Goal: Task Accomplishment & Management: Use online tool/utility

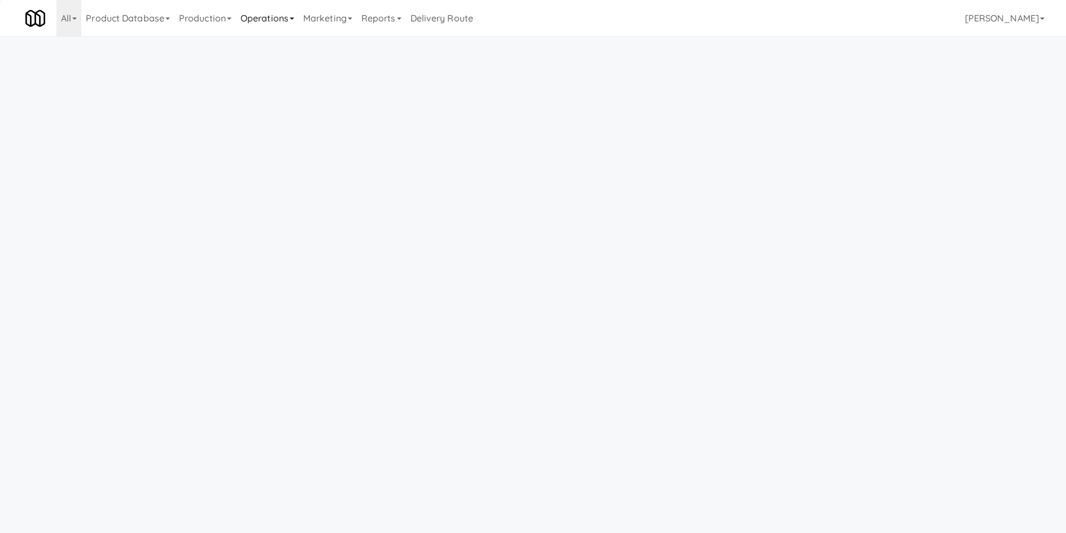
click at [293, 22] on link "Operations" at bounding box center [267, 18] width 63 height 36
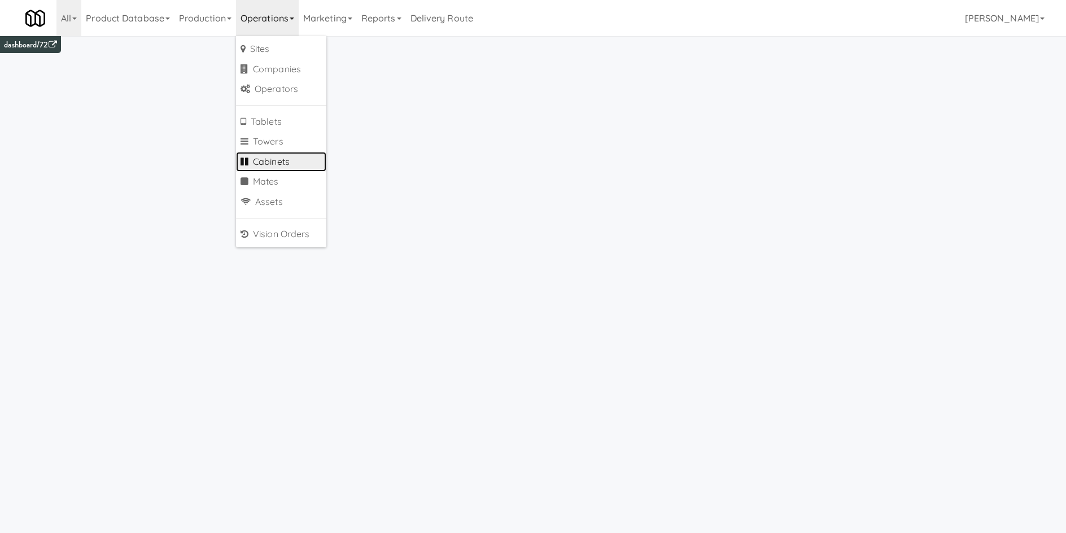
click at [302, 162] on link "Cabinets" at bounding box center [281, 162] width 90 height 20
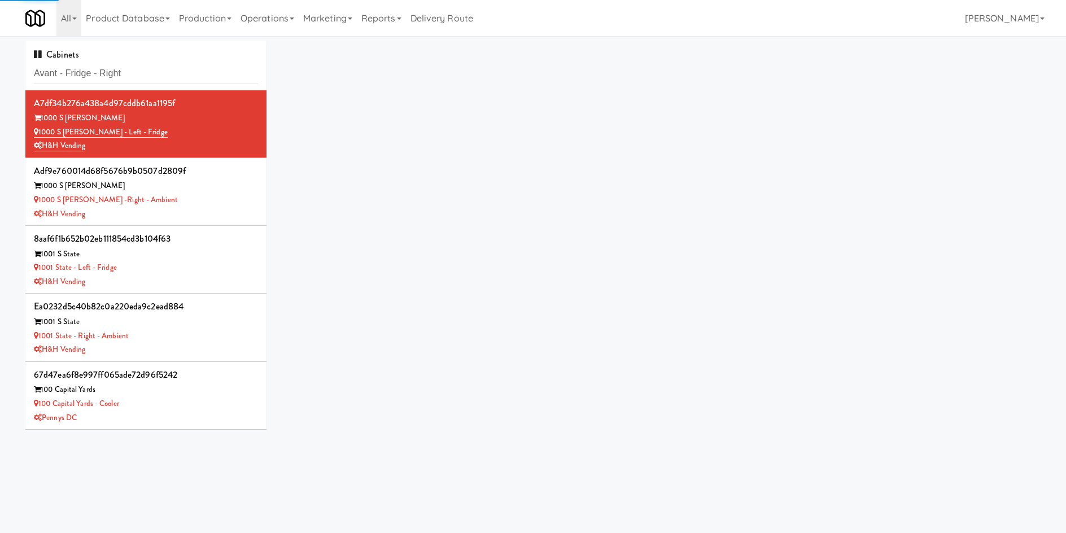
type input "Avant - Fridge - Right"
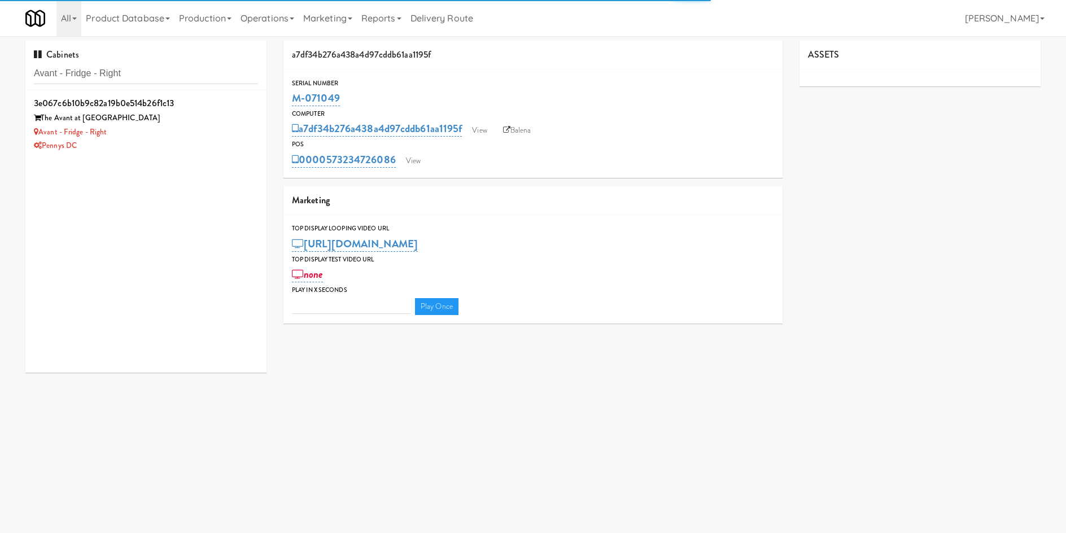
type input "3"
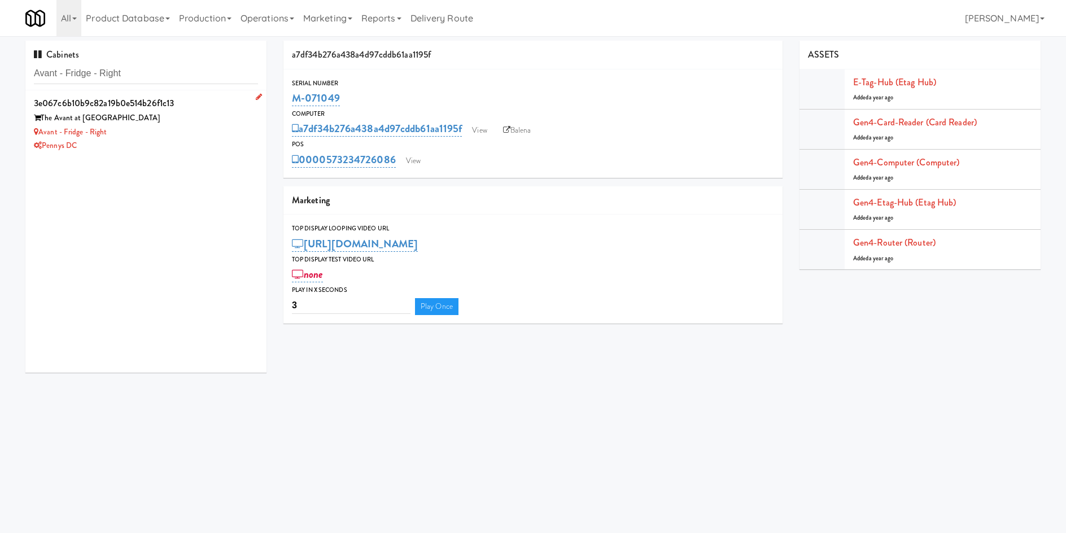
click at [174, 132] on div "Avant - Fridge - Right" at bounding box center [146, 132] width 224 height 14
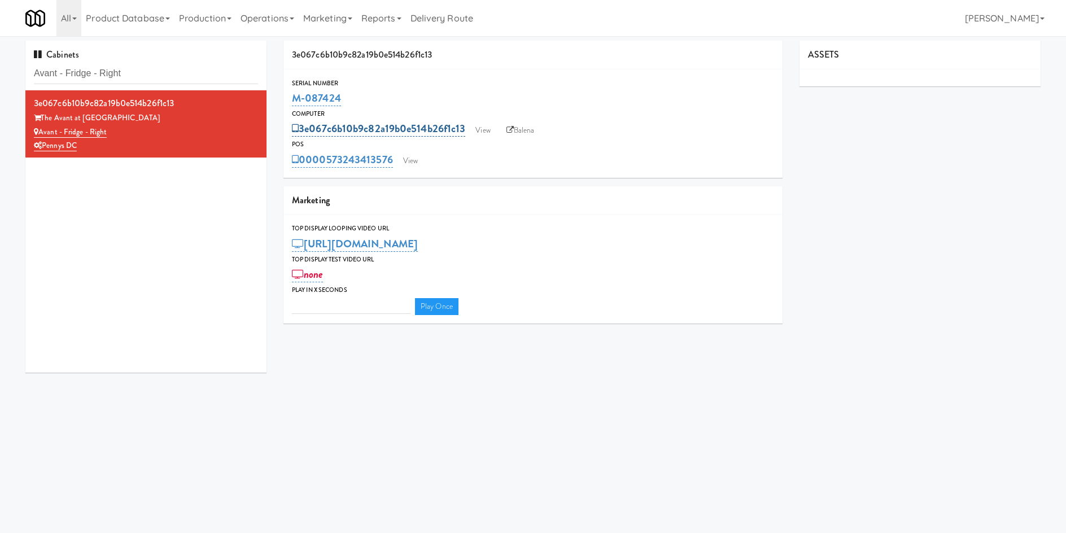
type input "3"
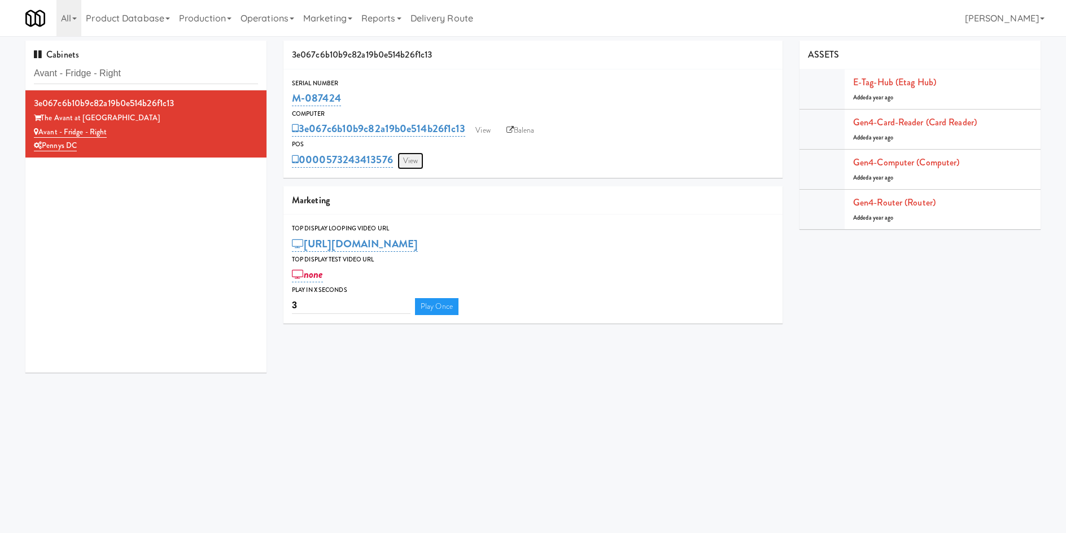
click at [410, 160] on link "View" at bounding box center [410, 160] width 26 height 17
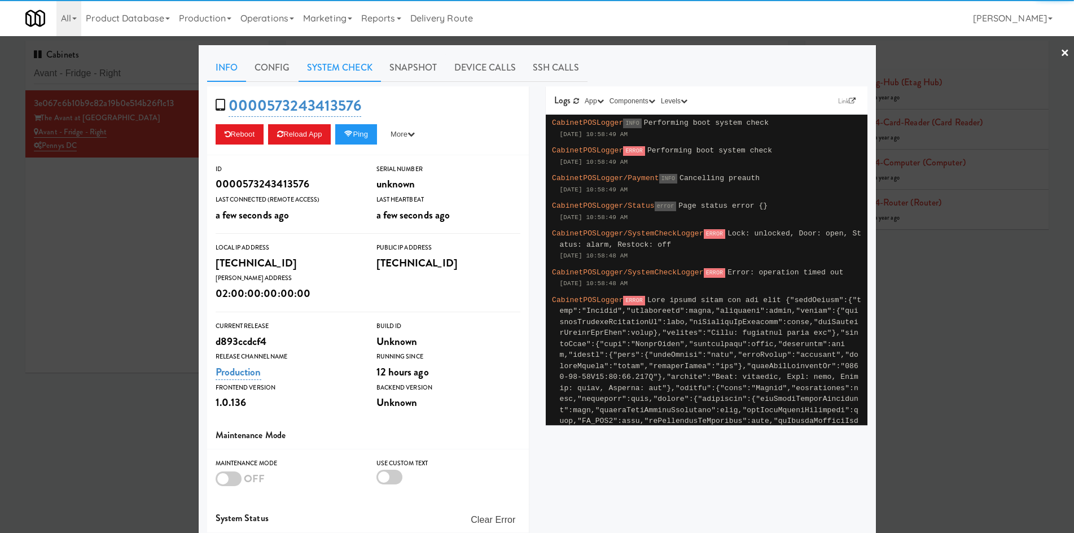
click at [335, 69] on link "System Check" at bounding box center [340, 68] width 82 height 28
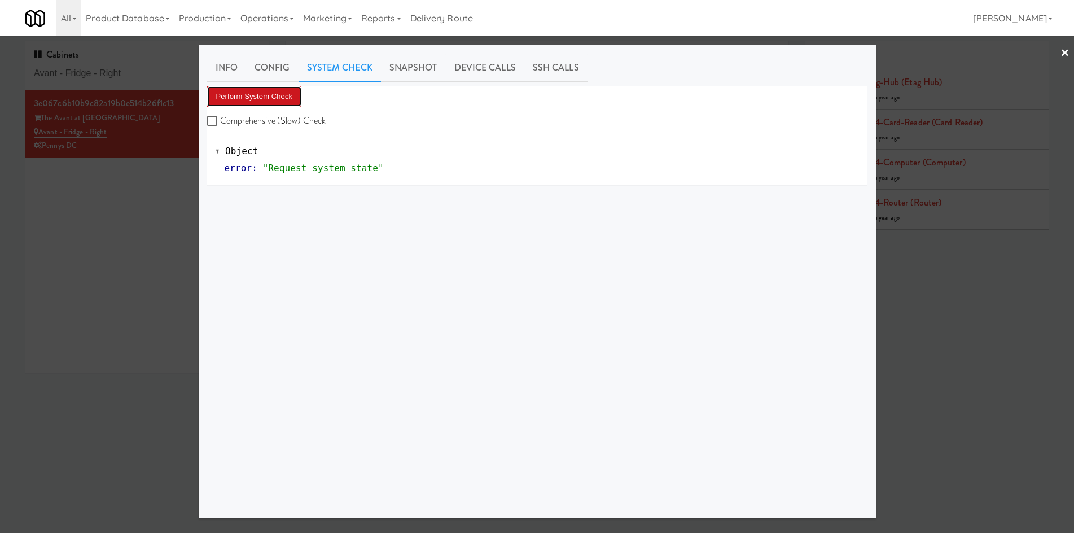
click at [252, 103] on button "Perform System Check" at bounding box center [254, 96] width 95 height 20
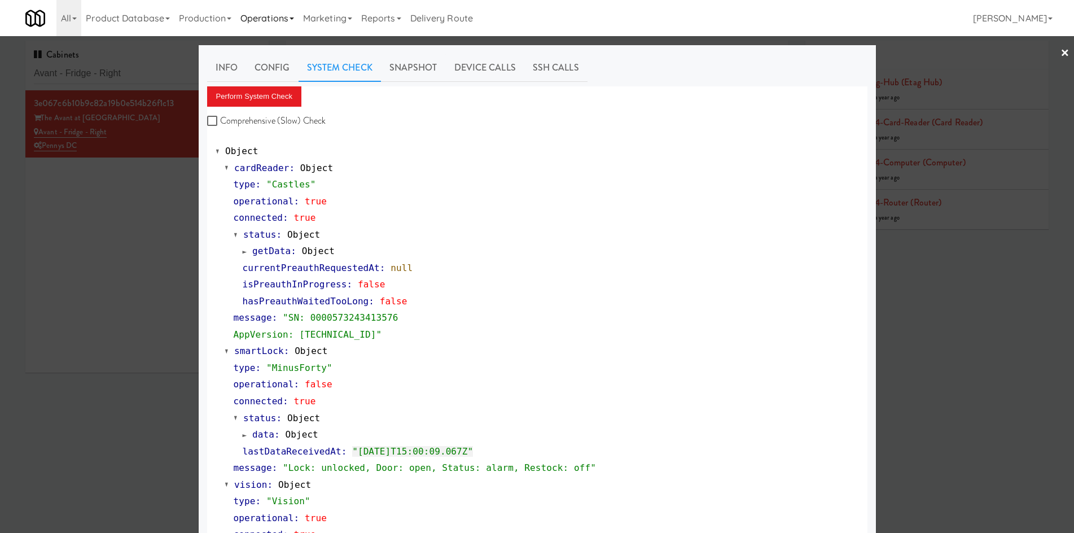
click at [288, 14] on link "Operations" at bounding box center [267, 18] width 63 height 36
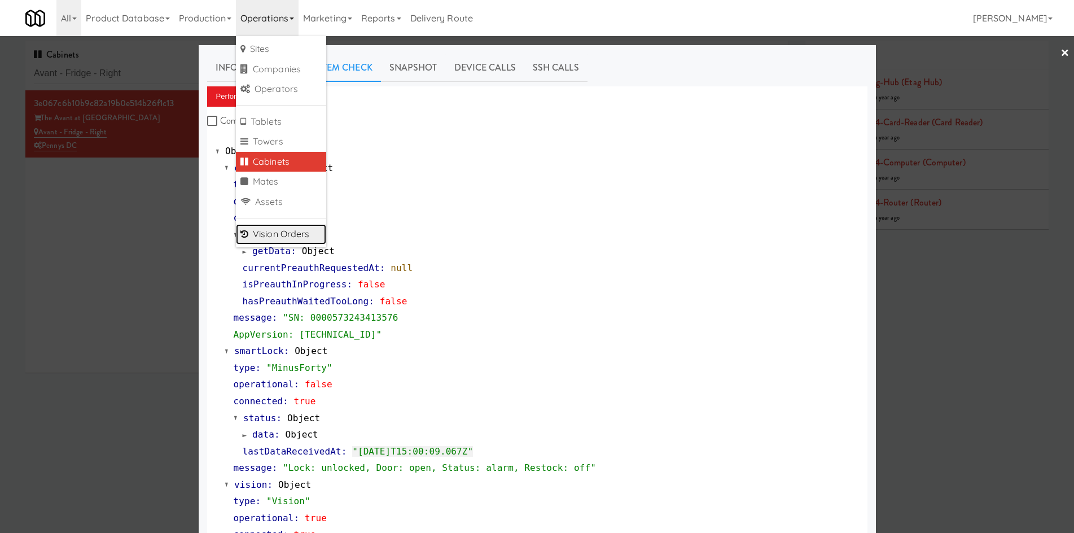
click at [274, 233] on link "Vision Orders" at bounding box center [281, 234] width 90 height 20
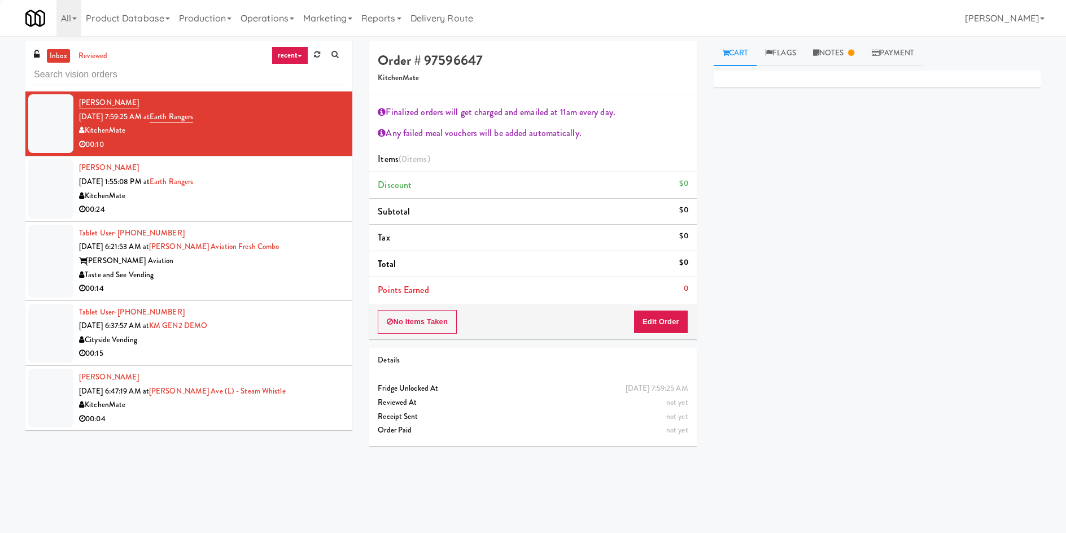
click at [139, 81] on input "text" at bounding box center [189, 74] width 310 height 21
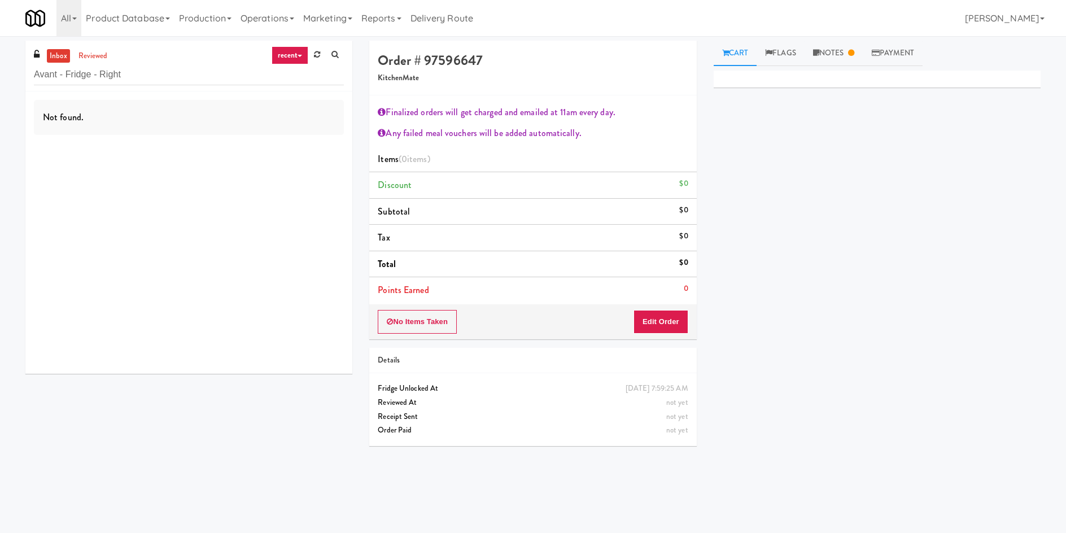
type input "Avant - Fridge - Right"
click at [94, 53] on link "reviewed" at bounding box center [93, 56] width 35 height 14
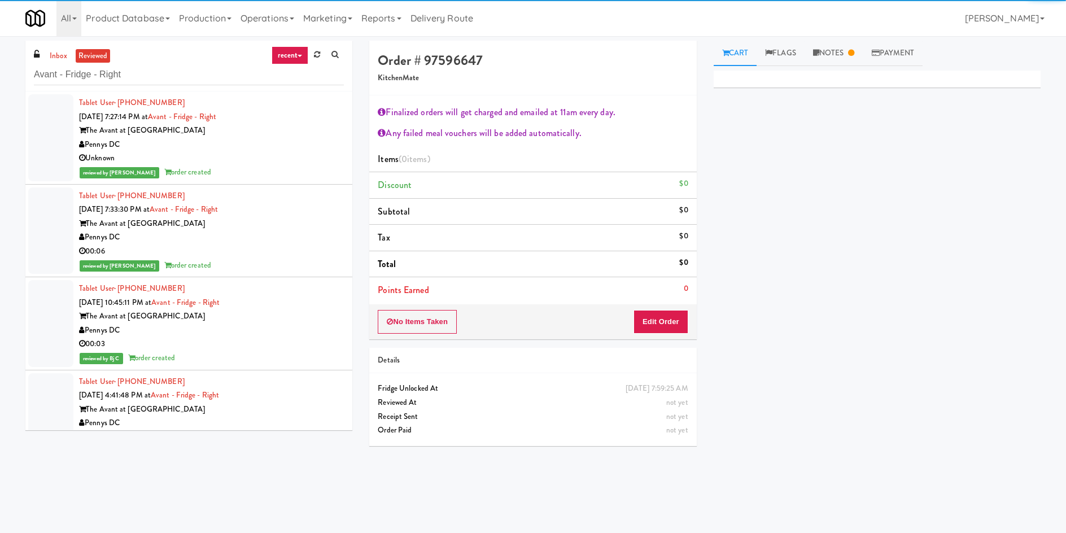
drag, startPoint x: 211, startPoint y: 141, endPoint x: 254, endPoint y: 160, distance: 47.7
click at [210, 141] on div "Pennys DC" at bounding box center [211, 145] width 265 height 14
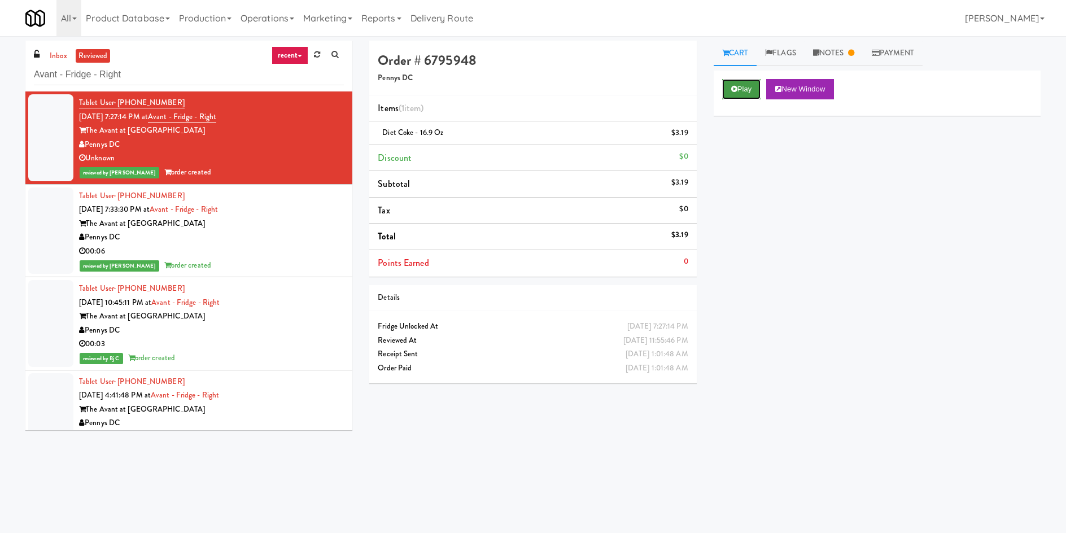
click at [748, 81] on button "Play" at bounding box center [741, 89] width 39 height 20
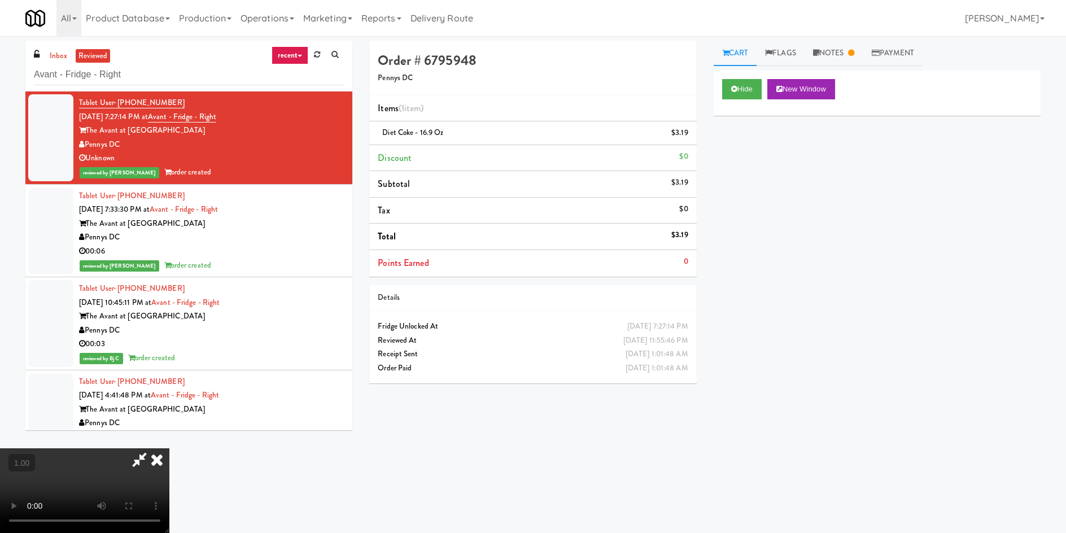
click at [169, 452] on video at bounding box center [84, 490] width 169 height 85
click at [909, 315] on div "Hide New Window Primary Flag Clear Flag if unable to determine what was taken o…" at bounding box center [877, 282] width 327 height 423
click at [169, 448] on video at bounding box center [84, 490] width 169 height 85
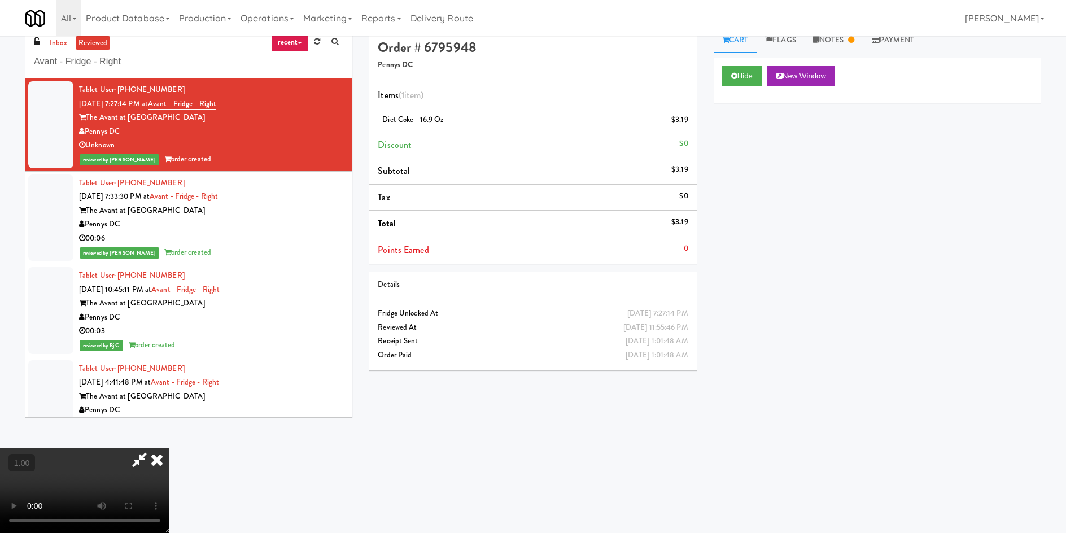
scroll to position [36, 0]
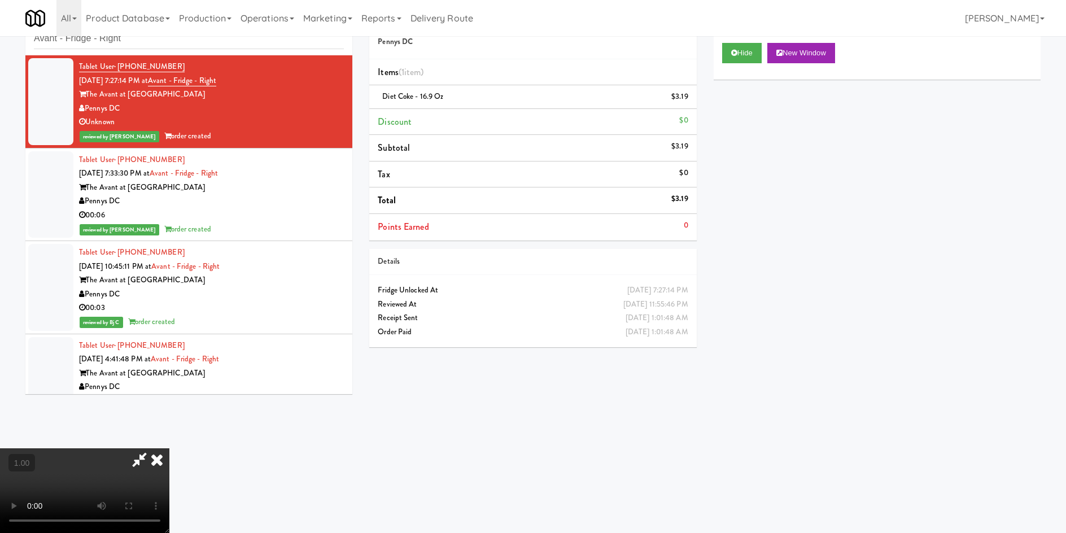
drag, startPoint x: 309, startPoint y: 430, endPoint x: 71, endPoint y: 513, distance: 251.7
click at [169, 448] on video at bounding box center [84, 490] width 169 height 85
click at [169, 448] on icon at bounding box center [157, 459] width 25 height 23
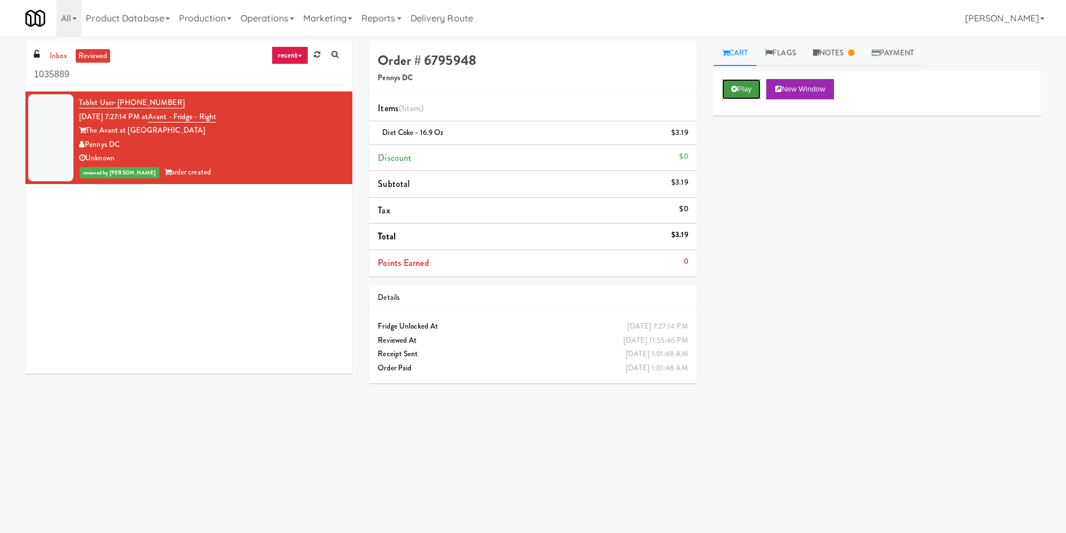
click at [724, 82] on button "Play" at bounding box center [741, 89] width 39 height 20
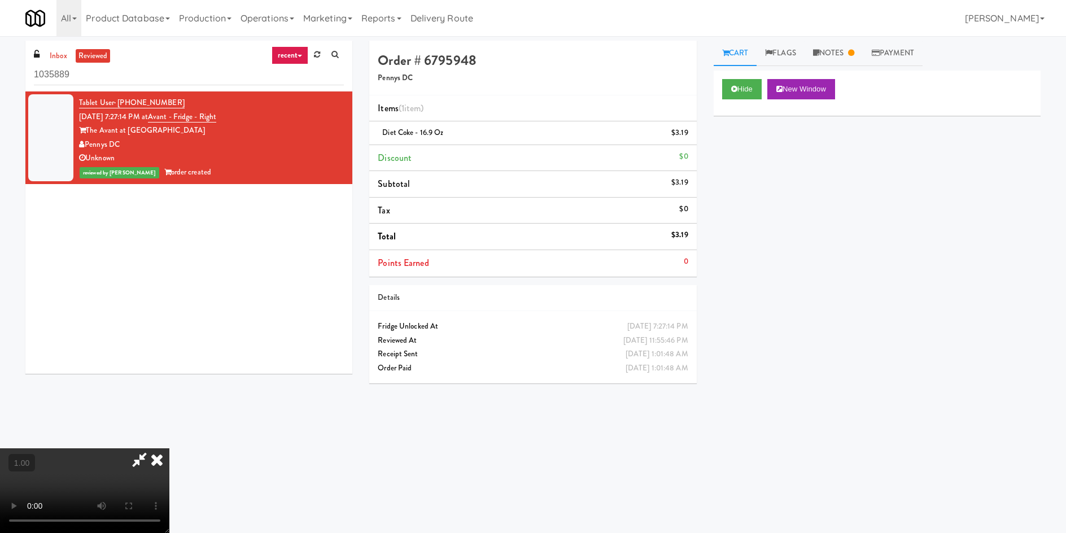
click at [169, 523] on video at bounding box center [84, 490] width 169 height 85
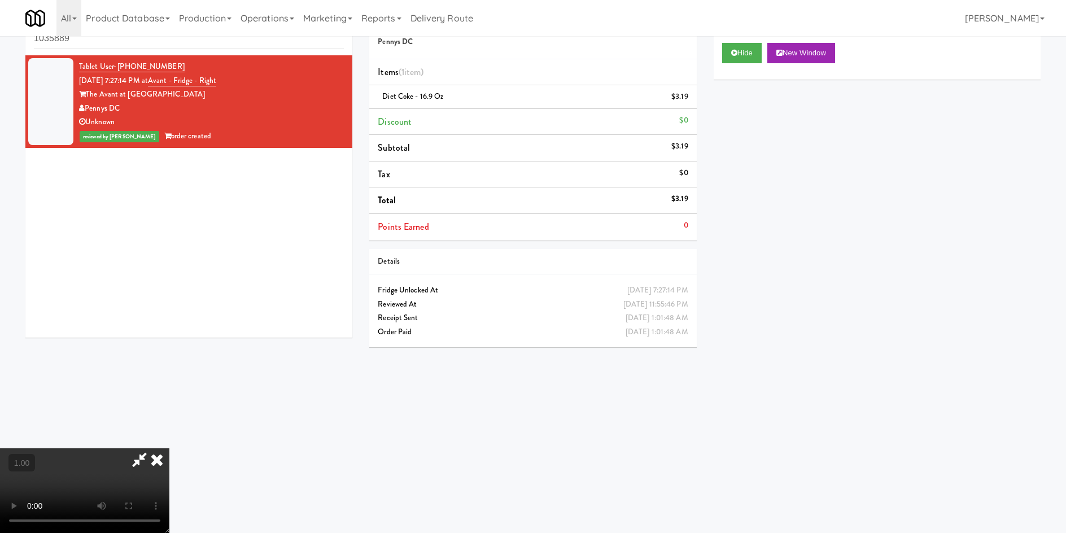
click at [169, 448] on video at bounding box center [84, 490] width 169 height 85
click at [169, 448] on icon at bounding box center [157, 459] width 25 height 23
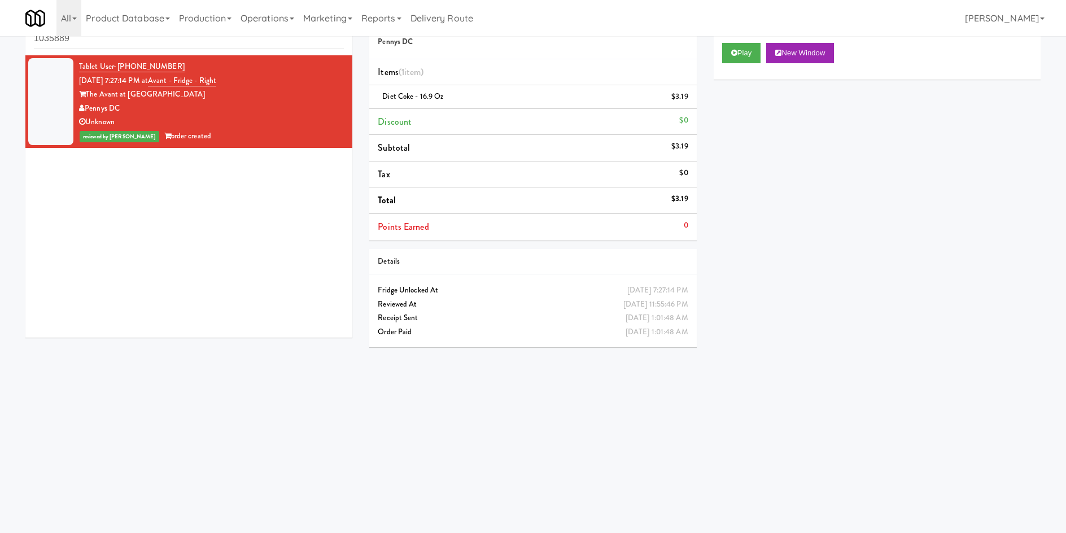
scroll to position [0, 0]
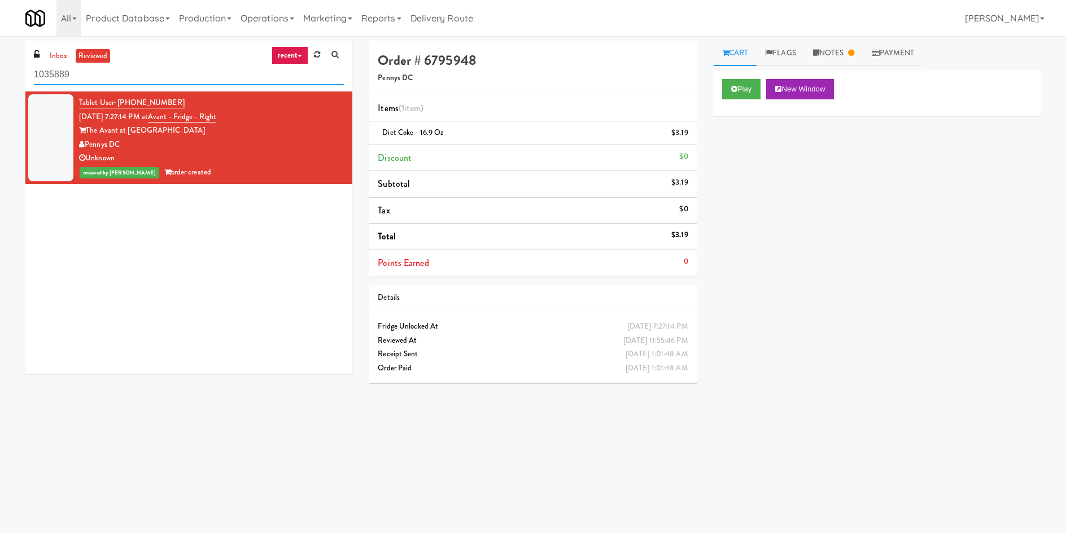
click at [128, 82] on input "1035889" at bounding box center [189, 74] width 310 height 21
paste input "text"
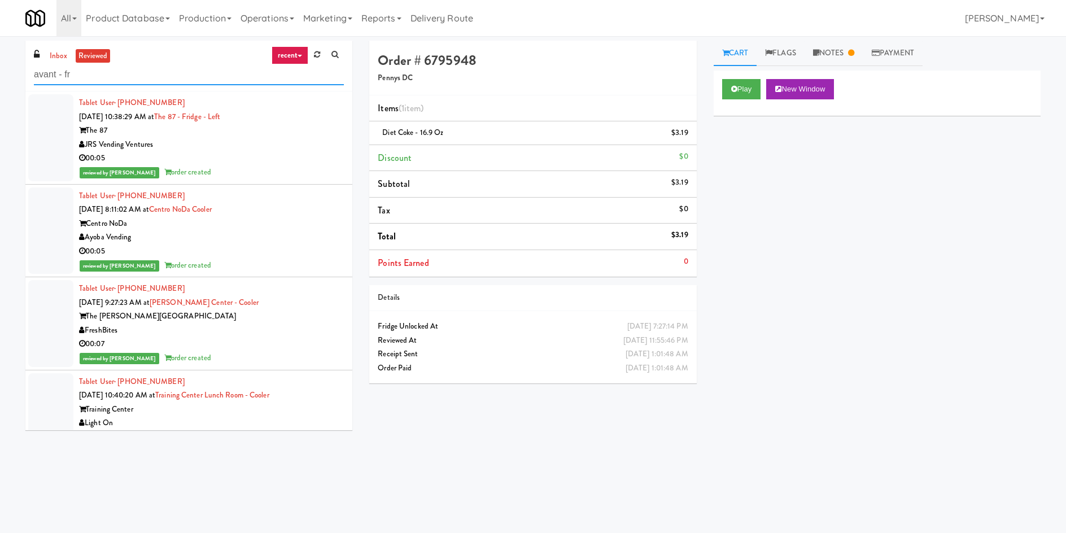
type input "avant - fr"
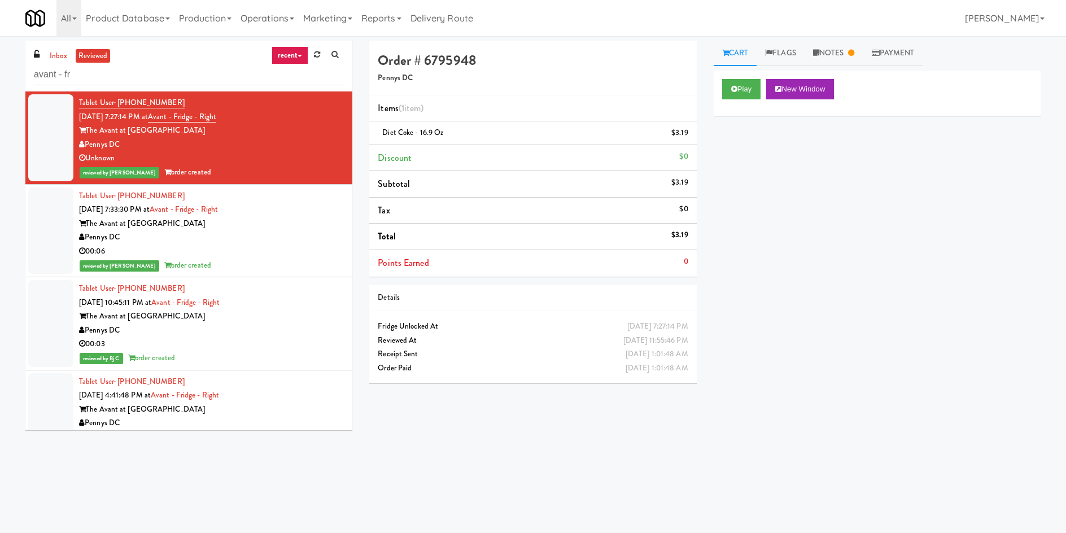
click at [262, 251] on div "00:06" at bounding box center [211, 251] width 265 height 14
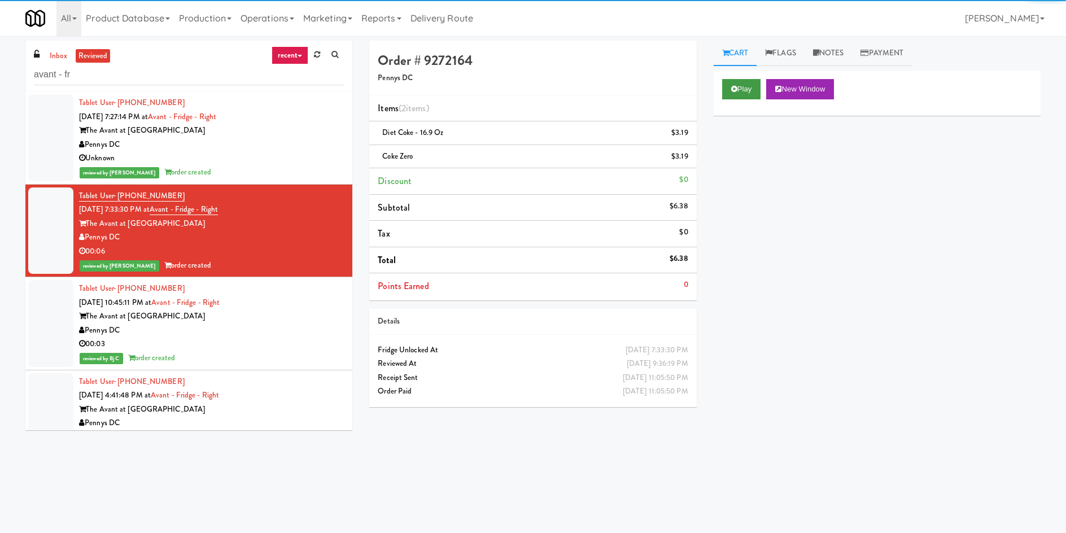
click at [728, 78] on div "Play New Window" at bounding box center [877, 93] width 327 height 45
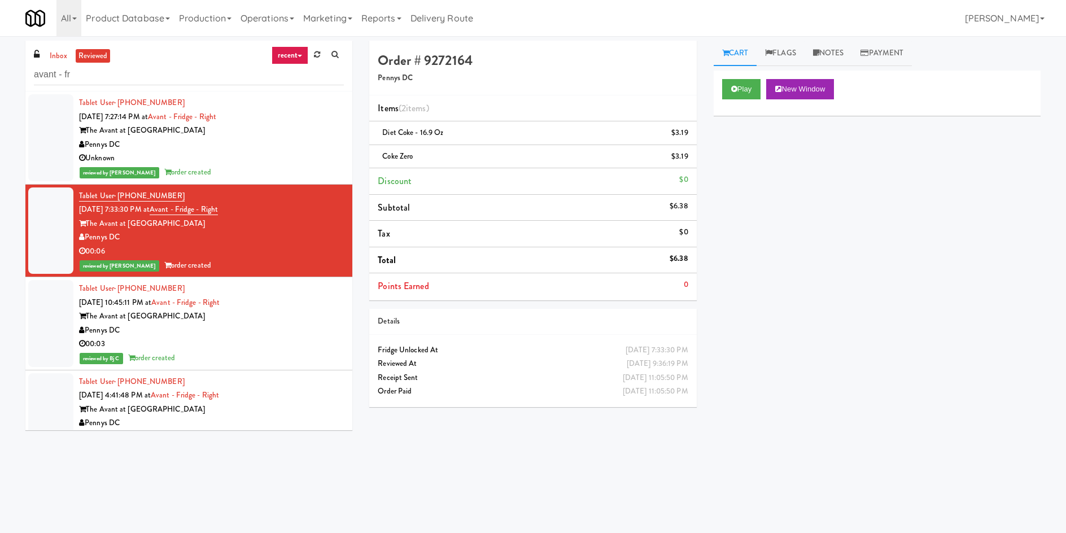
click at [729, 100] on div "Play New Window" at bounding box center [877, 93] width 327 height 45
click at [729, 97] on button "Play" at bounding box center [741, 89] width 39 height 20
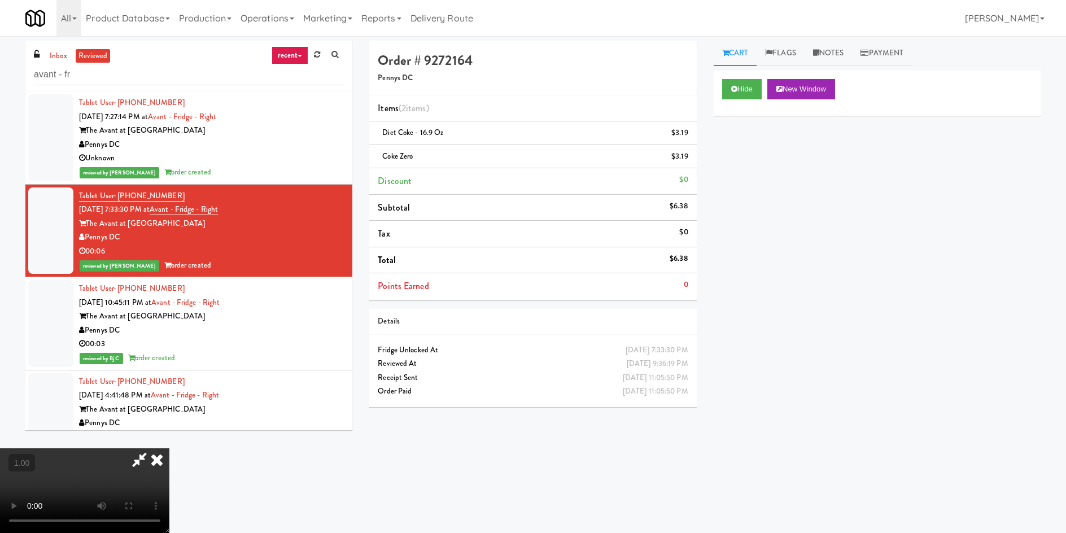
drag, startPoint x: 632, startPoint y: 187, endPoint x: 623, endPoint y: 209, distance: 24.3
click at [169, 448] on icon at bounding box center [157, 459] width 25 height 23
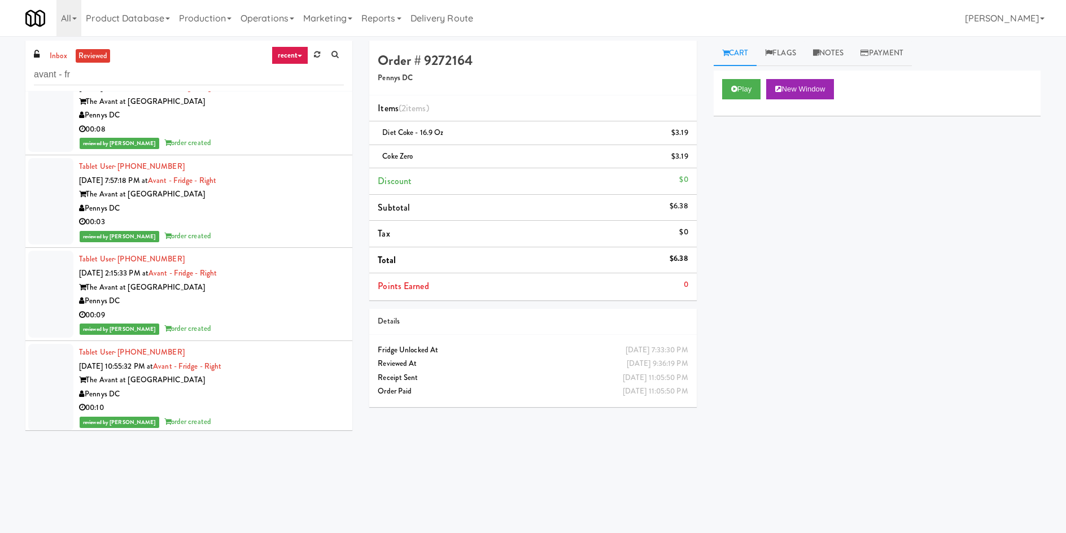
scroll to position [458, 0]
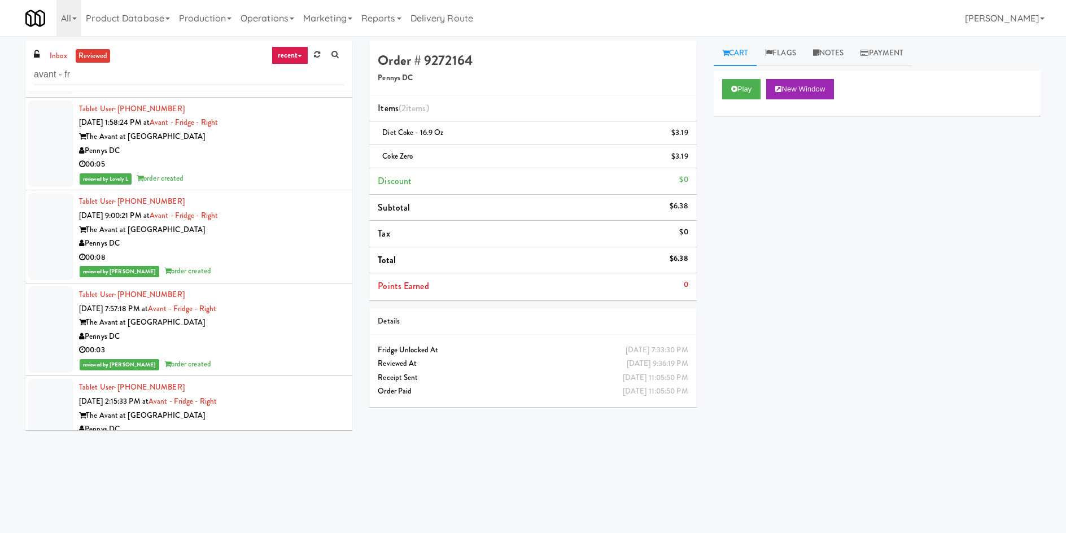
click at [264, 330] on div "Pennys DC" at bounding box center [211, 337] width 265 height 14
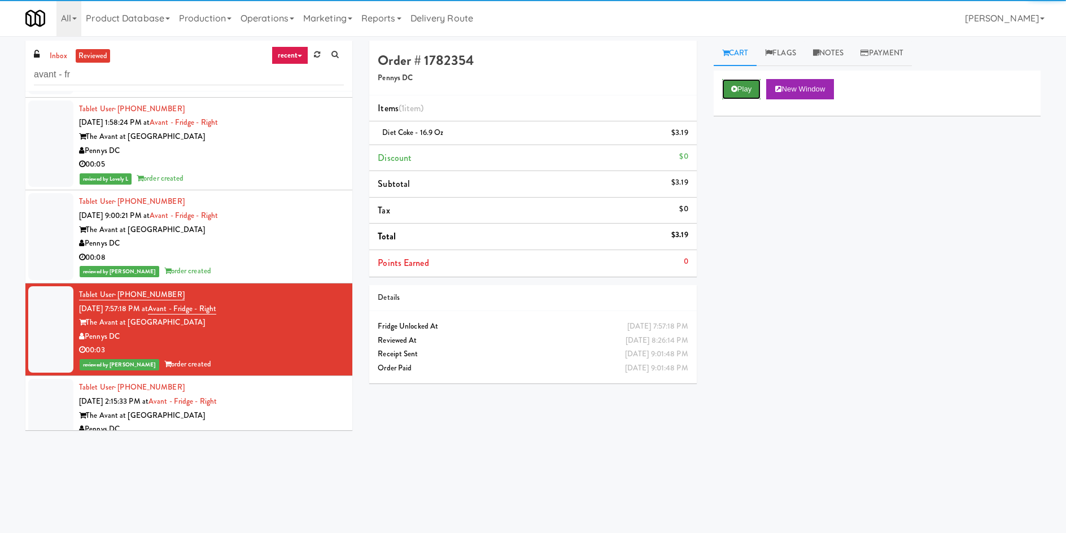
click at [753, 93] on button "Play" at bounding box center [741, 89] width 39 height 20
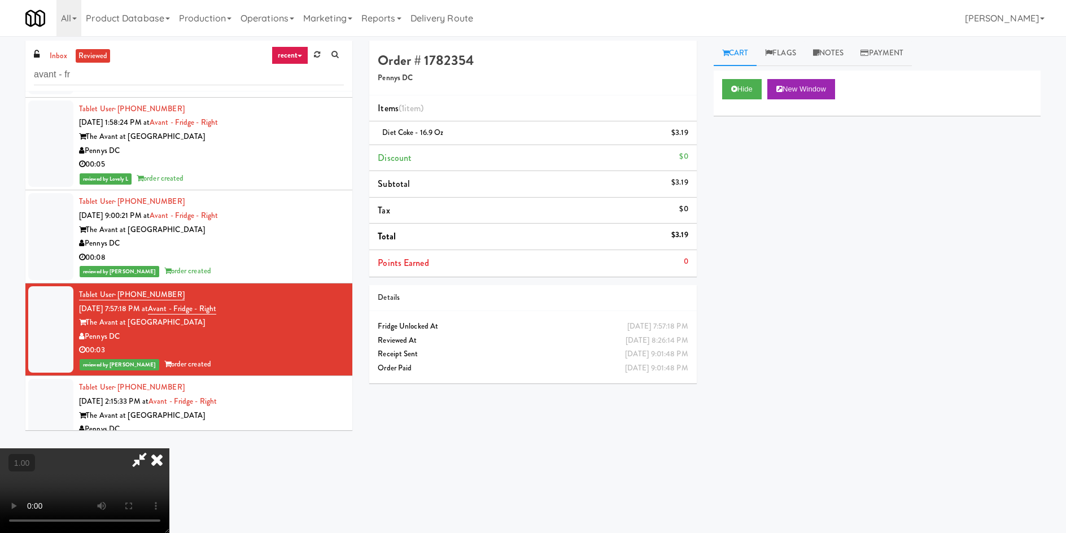
drag, startPoint x: 631, startPoint y: 183, endPoint x: 409, endPoint y: 259, distance: 233.7
click at [169, 448] on div at bounding box center [84, 490] width 169 height 85
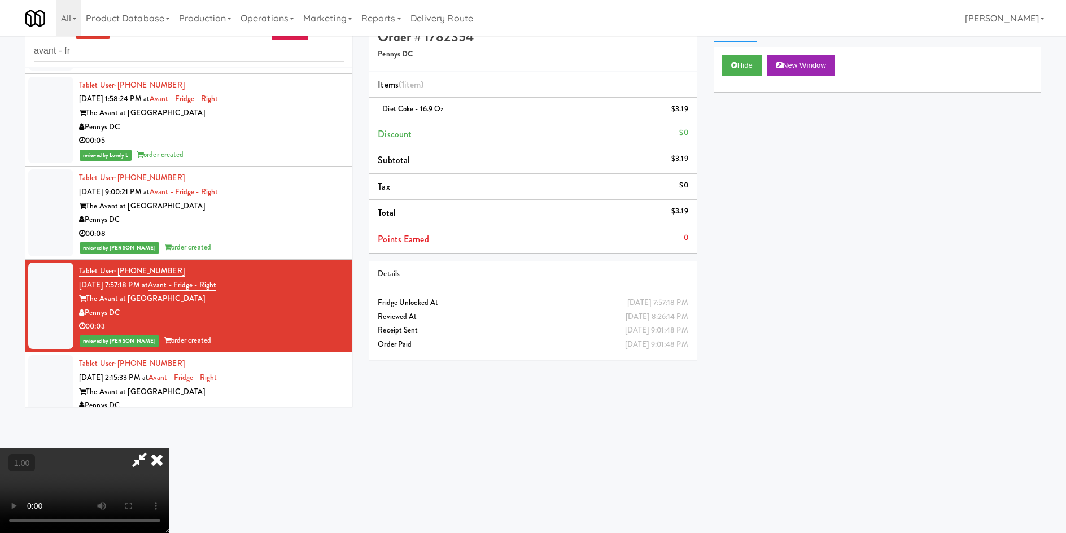
scroll to position [36, 0]
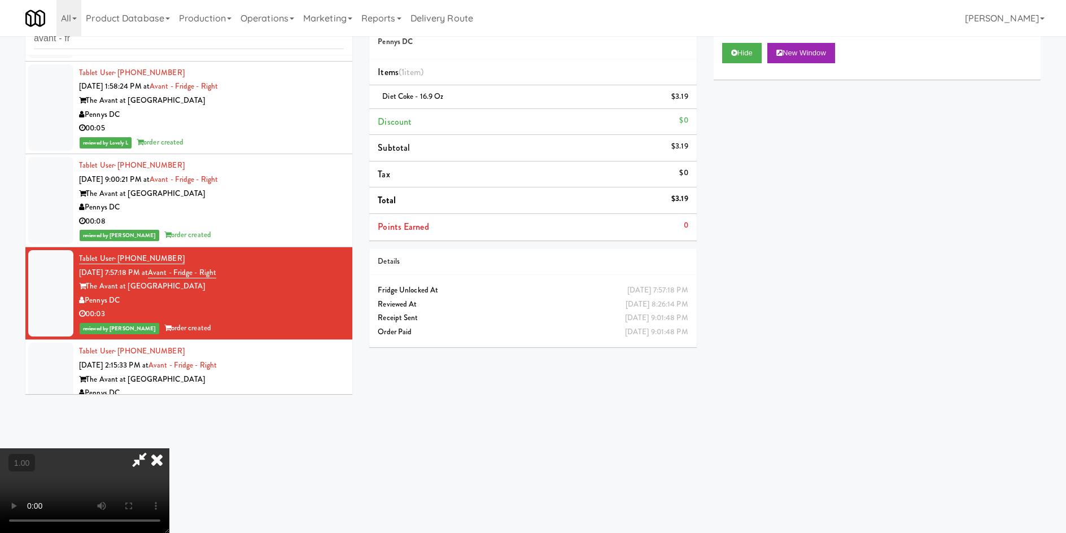
click at [169, 448] on icon at bounding box center [157, 459] width 25 height 23
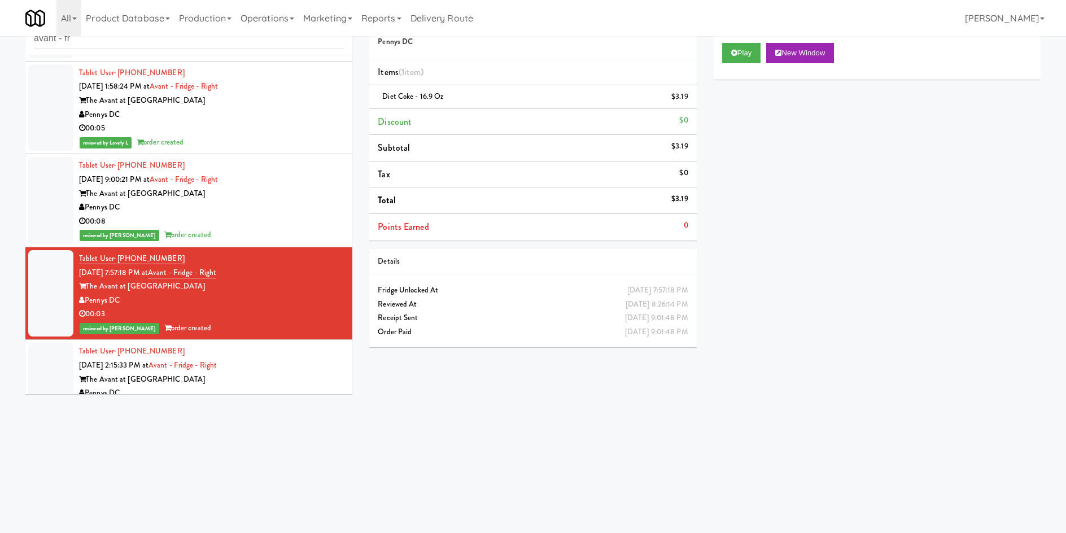
scroll to position [590, 0]
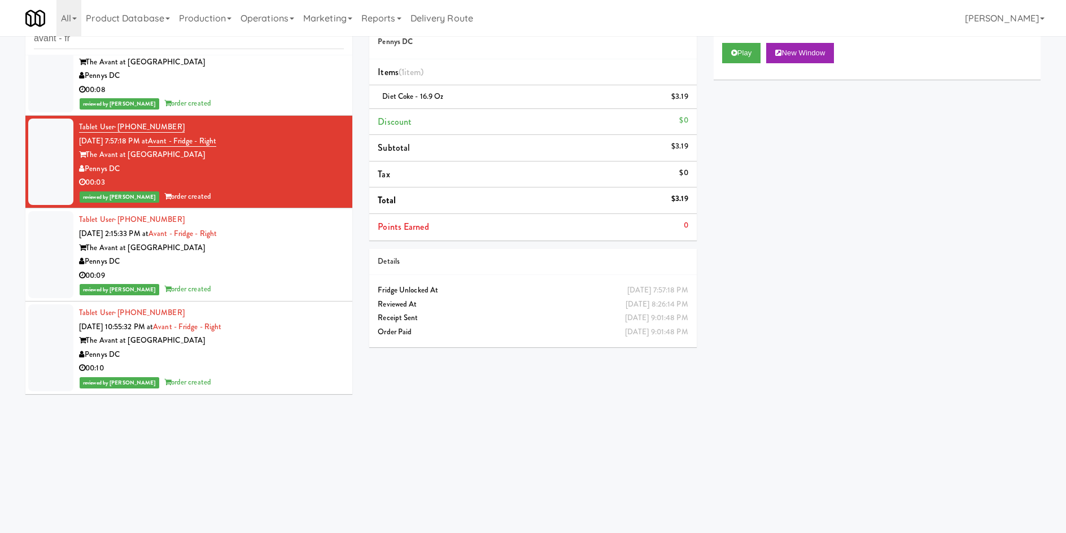
click at [294, 344] on div "The Avant at [GEOGRAPHIC_DATA]" at bounding box center [211, 341] width 265 height 14
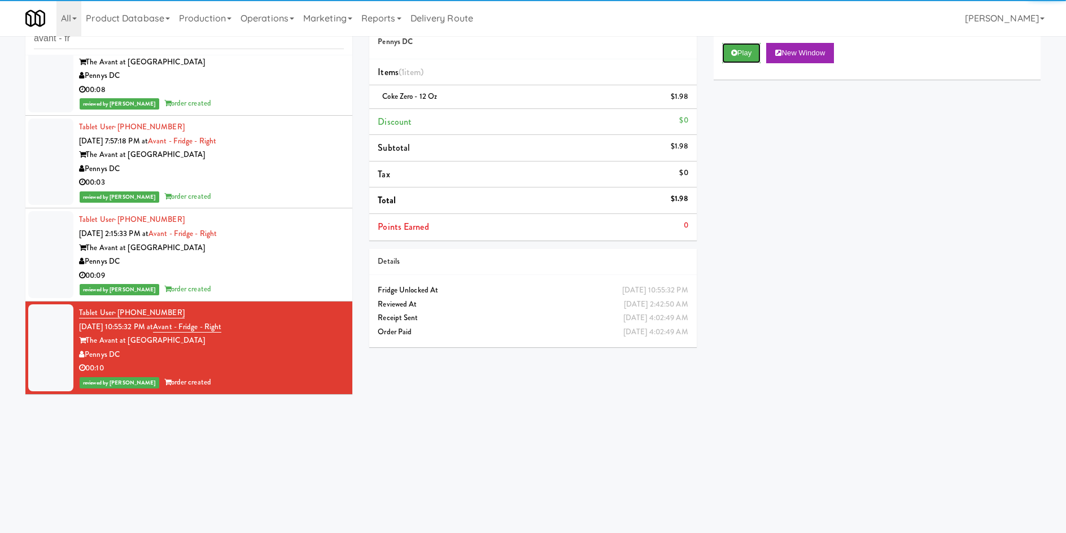
drag, startPoint x: 729, startPoint y: 56, endPoint x: 702, endPoint y: 88, distance: 41.7
click at [729, 55] on button "Play" at bounding box center [741, 53] width 39 height 20
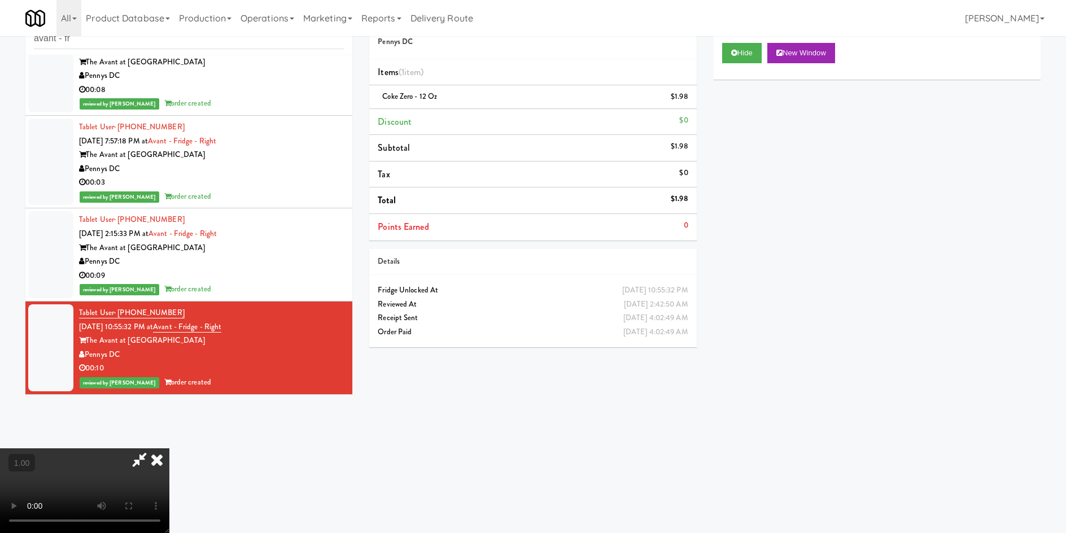
click at [169, 448] on icon at bounding box center [157, 459] width 25 height 23
